Goal: Find specific page/section

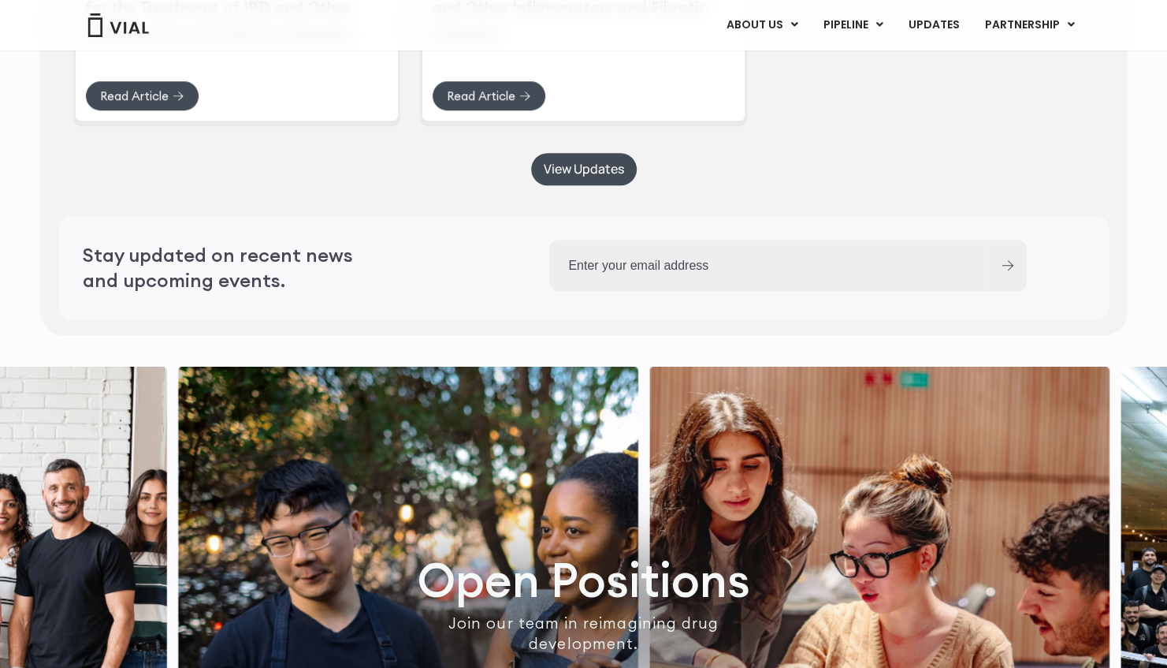
click at [766, 84] on link "CAREERS" at bounding box center [788, 88] width 138 height 24
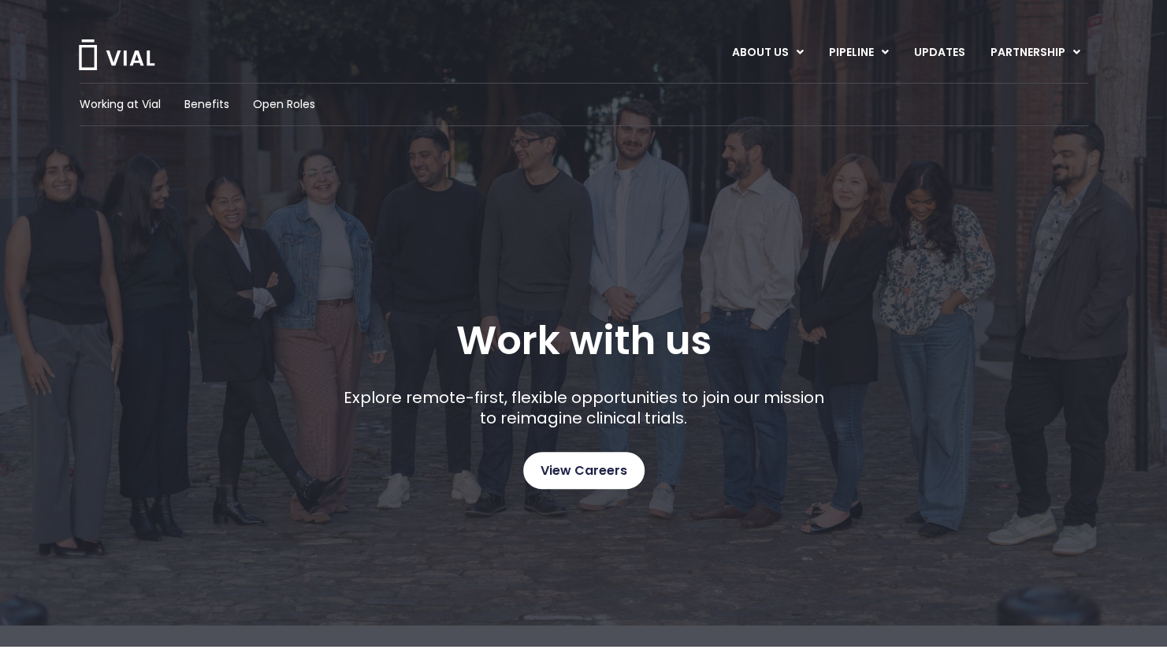
click at [586, 484] on link "View Careers" at bounding box center [583, 470] width 121 height 37
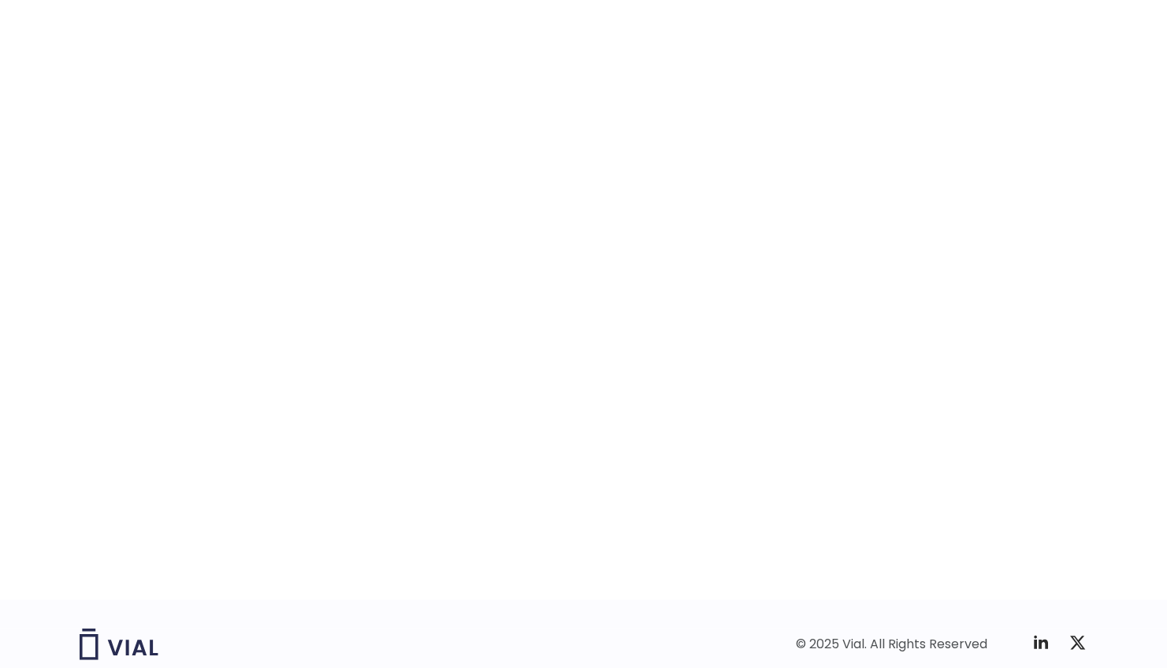
scroll to position [2339, 0]
